Goal: Information Seeking & Learning: Learn about a topic

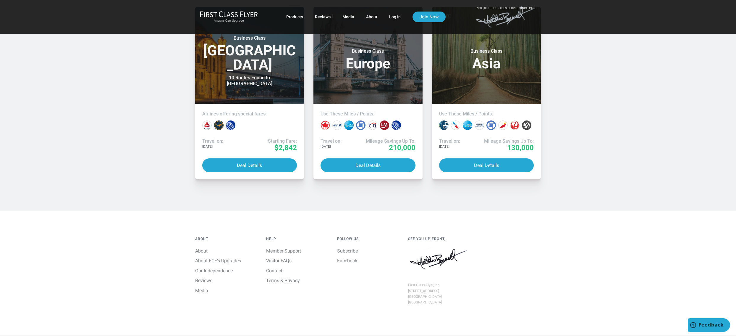
scroll to position [532, 0]
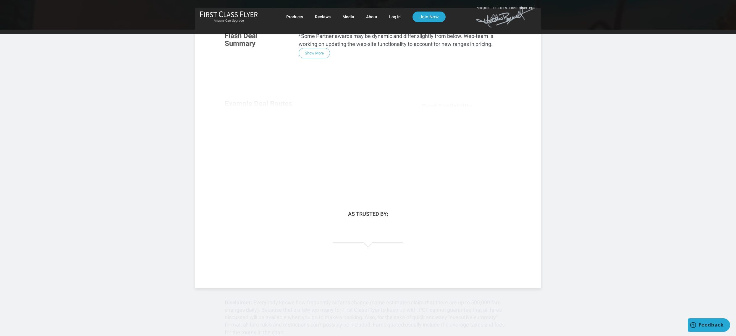
scroll to position [0, 0]
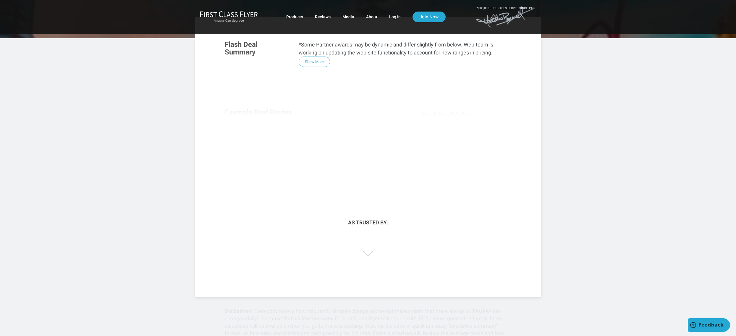
scroll to position [59, 0]
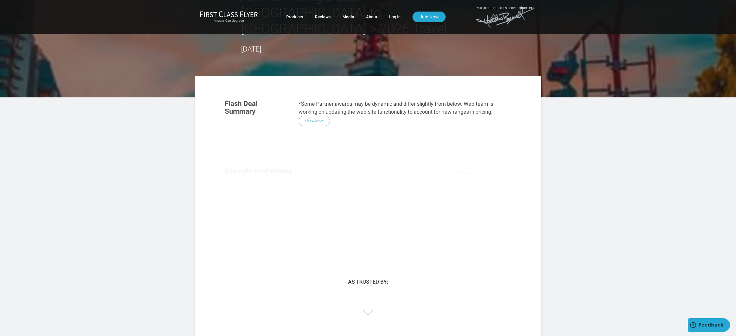
click at [310, 105] on div "Flash Deal Summary *Some Partner awards may be dynamic and differ slightly from…" at bounding box center [368, 174] width 299 height 161
click at [311, 106] on div "Flash Deal Summary *Some Partner awards may be dynamic and differ slightly from…" at bounding box center [368, 174] width 299 height 161
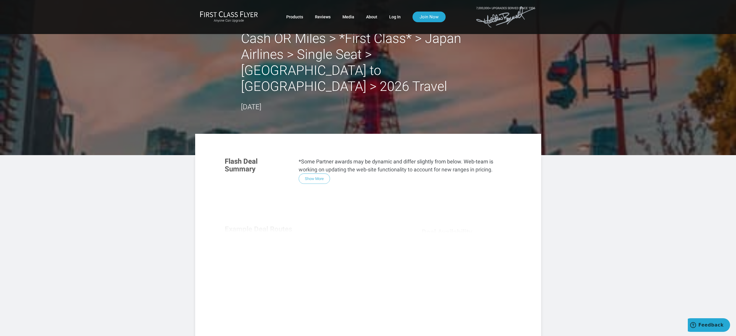
scroll to position [0, 0]
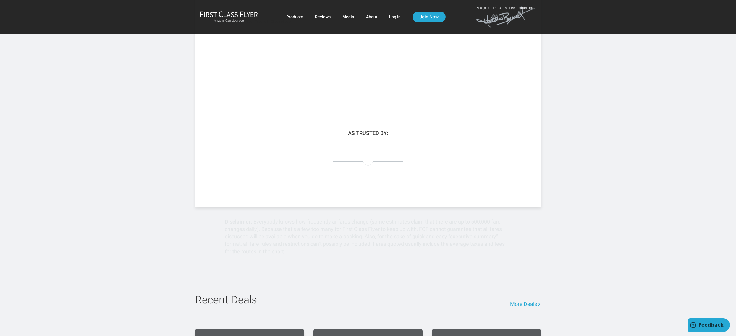
scroll to position [384, 0]
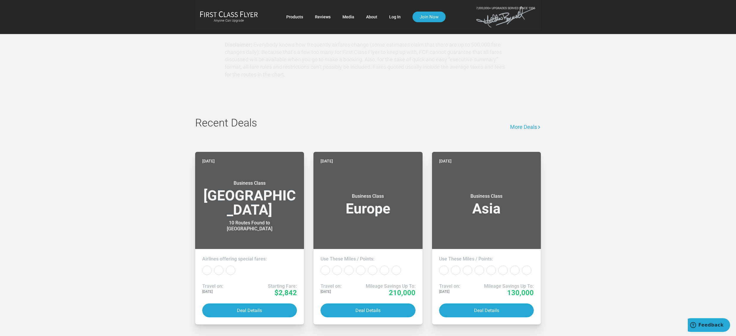
click at [308, 77] on p "Everybody knows how frequently airfares change (some estimates claim that there…" at bounding box center [365, 59] width 280 height 36
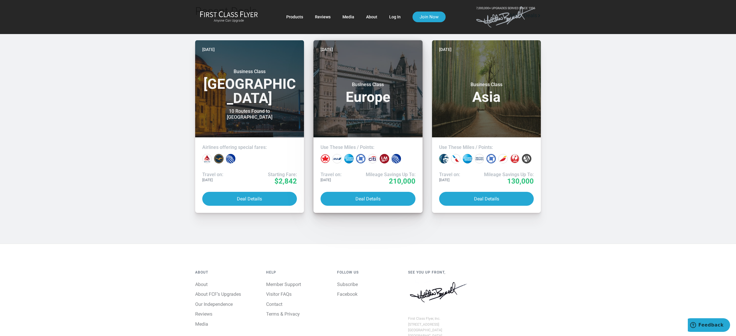
scroll to position [503, 0]
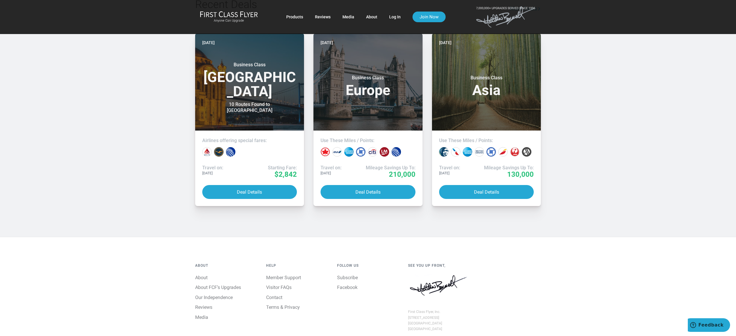
click at [335, 11] on h2 "Recent Deals" at bounding box center [323, 5] width 257 height 12
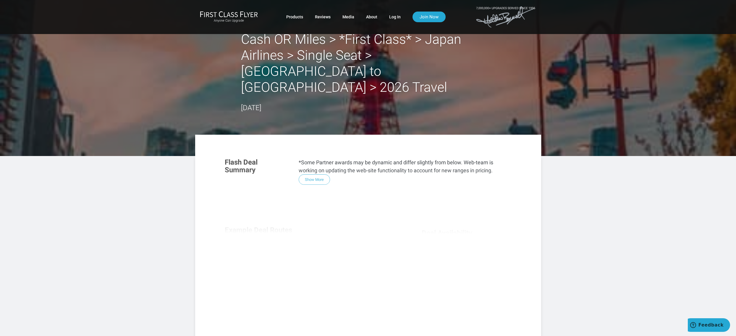
scroll to position [0, 0]
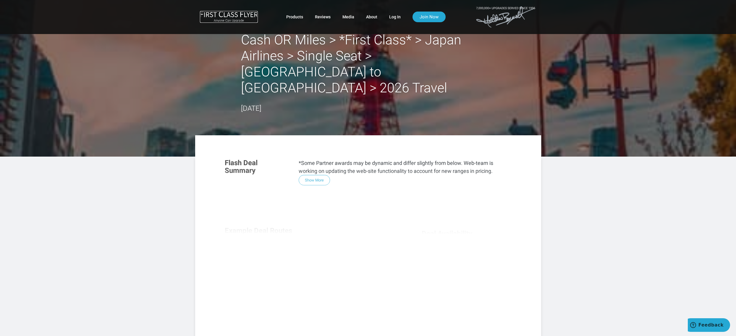
click at [222, 16] on img at bounding box center [229, 14] width 58 height 6
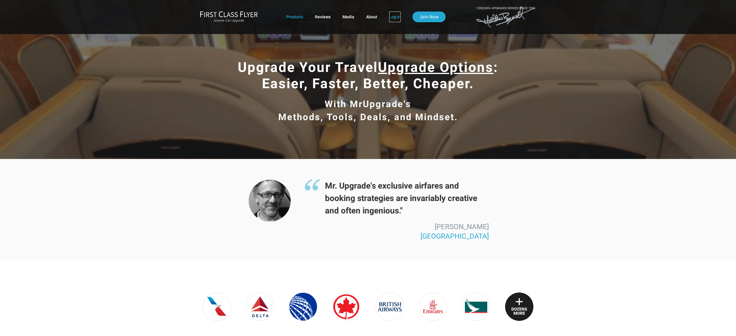
click at [392, 15] on link "Log In" at bounding box center [395, 17] width 12 height 11
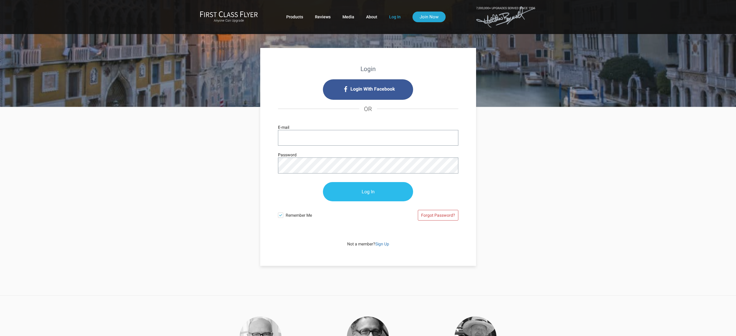
type input "[EMAIL_ADDRESS][DOMAIN_NAME]"
click at [365, 192] on input "Log In" at bounding box center [368, 191] width 90 height 19
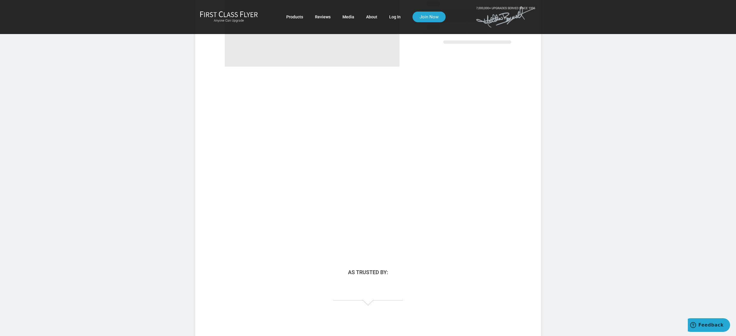
scroll to position [325, 0]
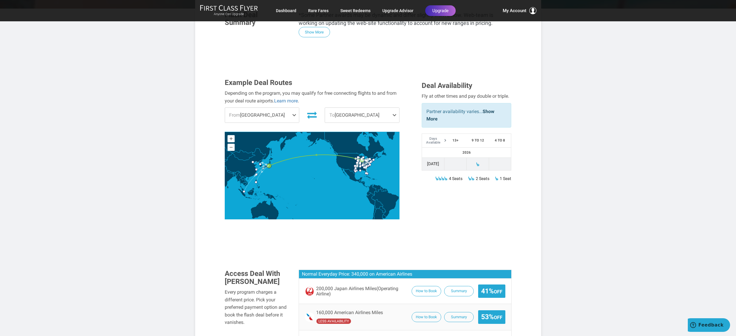
scroll to position [118, 0]
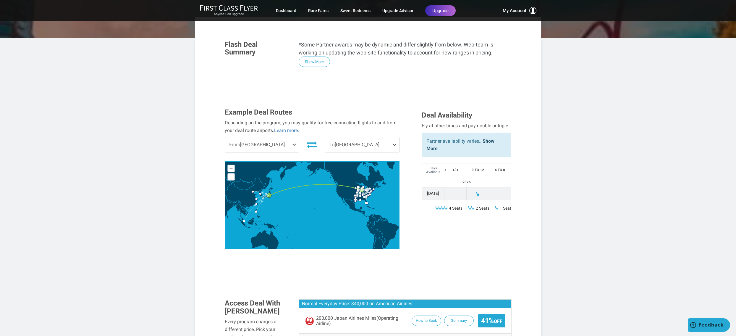
click at [289, 137] on span "From [GEOGRAPHIC_DATA]" at bounding box center [262, 144] width 74 height 15
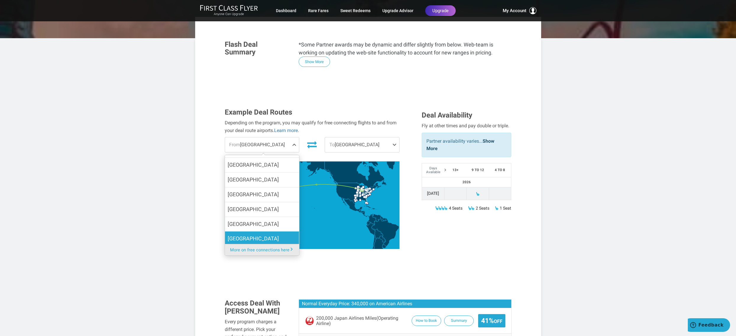
scroll to position [237, 0]
click at [268, 216] on label "[US_STATE]" at bounding box center [262, 223] width 74 height 14
click at [0, 0] on input "[US_STATE]" at bounding box center [0, 0] width 0 height 0
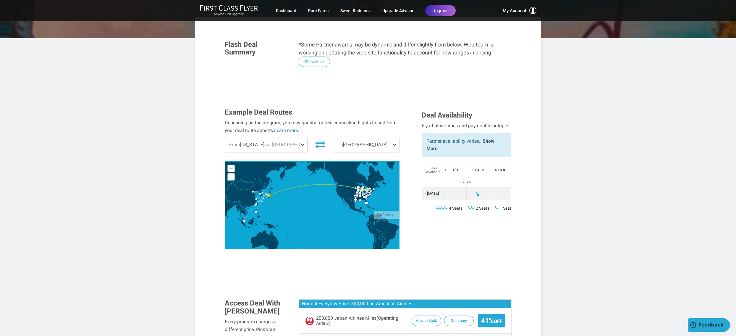
click at [436, 207] on div "Example Deal Routes Depending on the program, you may qualify for free connecti…" at bounding box center [368, 182] width 296 height 149
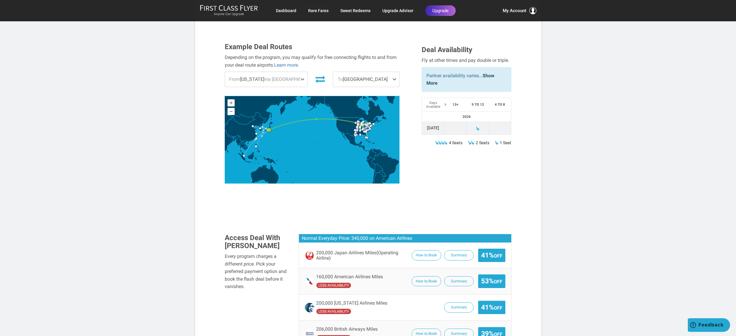
scroll to position [207, 0]
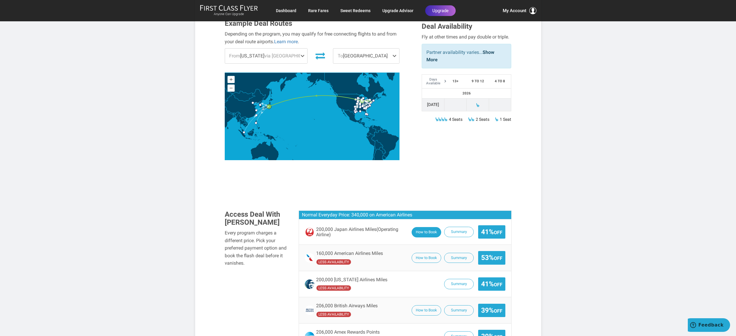
click at [428, 227] on button "How to Book" at bounding box center [427, 232] width 30 height 10
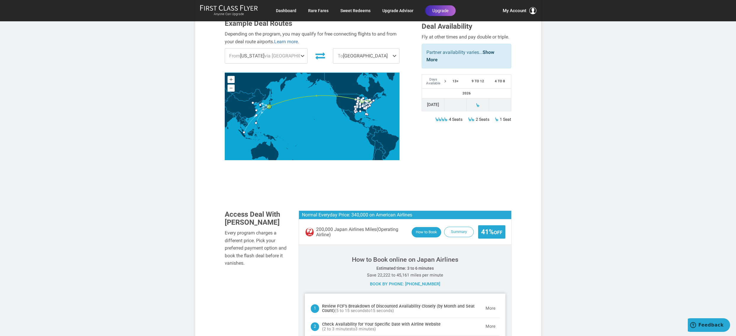
click at [428, 227] on button "How to Book" at bounding box center [427, 232] width 30 height 10
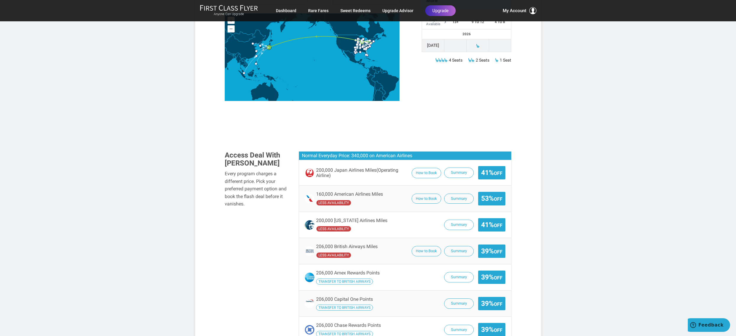
scroll to position [325, 0]
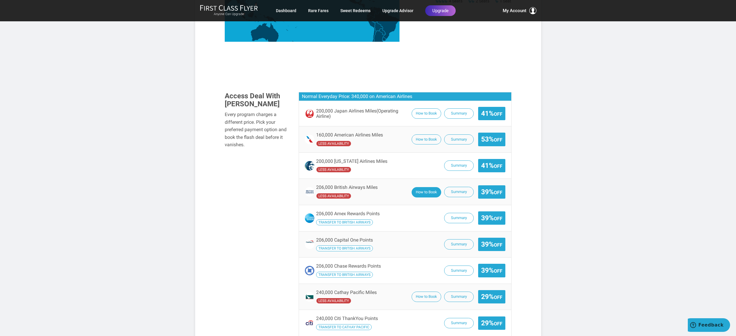
click at [427, 187] on button "How to Book" at bounding box center [427, 192] width 30 height 10
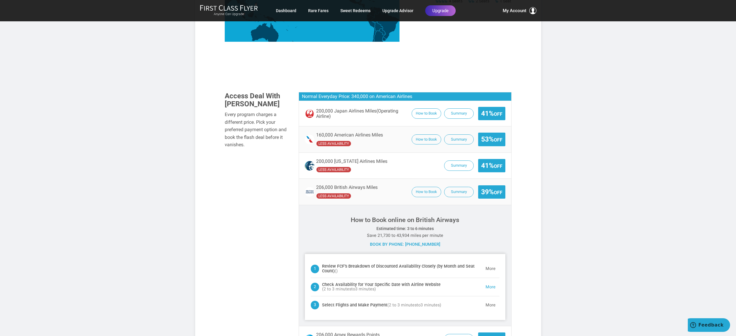
click at [490, 281] on button "More" at bounding box center [491, 287] width 18 height 12
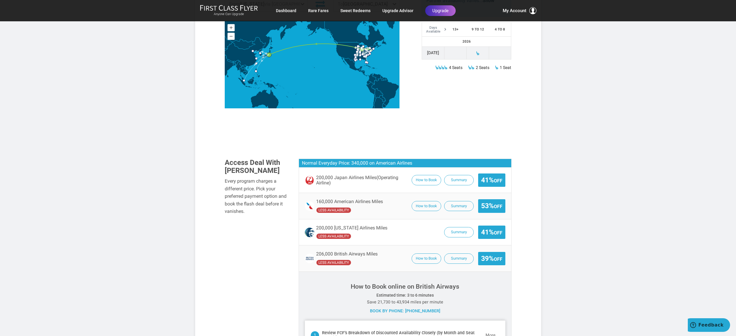
scroll to position [255, 0]
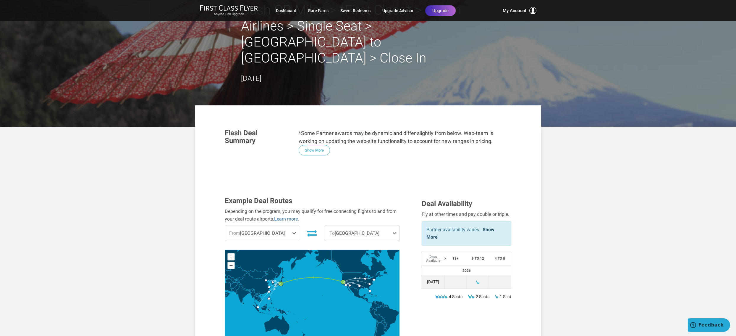
scroll to position [30, 0]
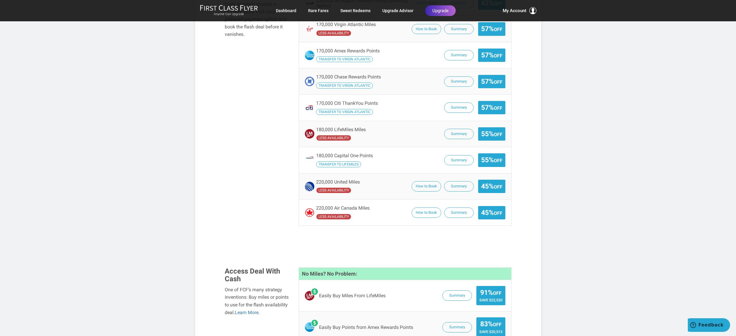
scroll to position [325, 0]
